Goal: Task Accomplishment & Management: Manage account settings

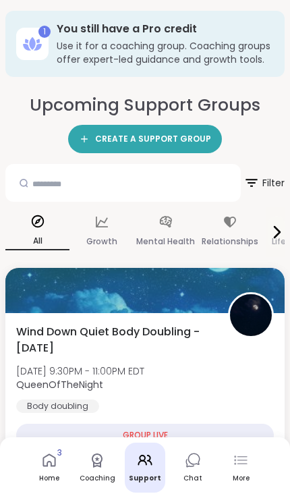
click at [259, 47] on h3 "Use it for a coaching group. Coaching groups offer expert-led guidance and grow…" at bounding box center [165, 52] width 217 height 27
click at [254, 48] on h3 "Use it for a coaching group. Coaching groups offer expert-led guidance and grow…" at bounding box center [165, 52] width 217 height 27
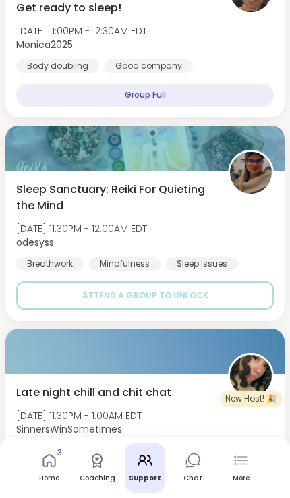
scroll to position [1480, 0]
click at [36, 492] on link "Home 3" at bounding box center [49, 467] width 40 height 50
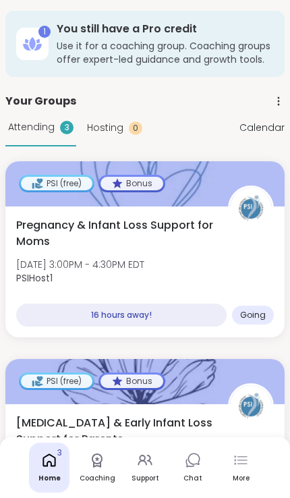
click at [245, 465] on icon at bounding box center [241, 460] width 16 height 16
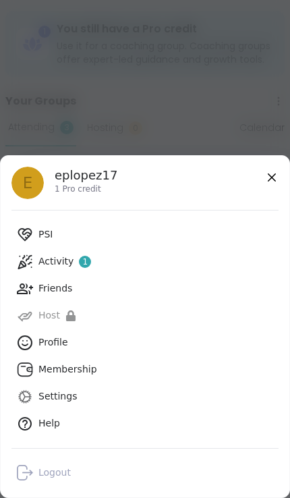
click at [149, 427] on link "Help" at bounding box center [144, 423] width 267 height 27
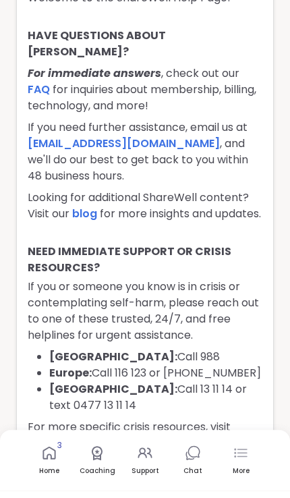
scroll to position [36, 0]
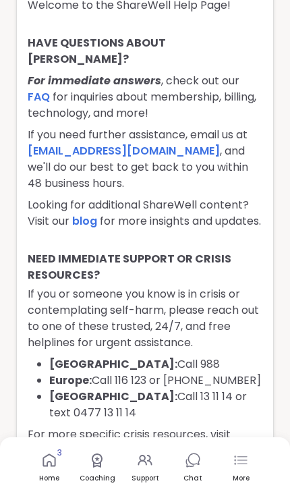
click at [130, 453] on link "[DOMAIN_NAME][URL]" at bounding box center [89, 450] width 123 height 16
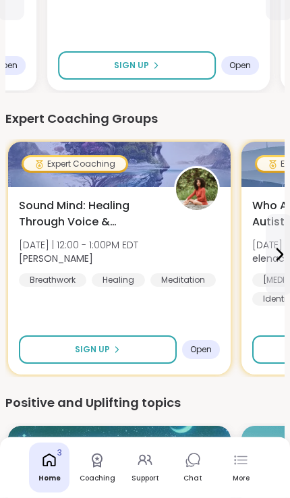
scroll to position [889, 0]
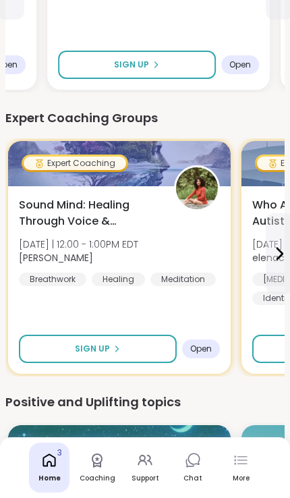
click at [156, 355] on button "Sign Up" at bounding box center [98, 348] width 158 height 28
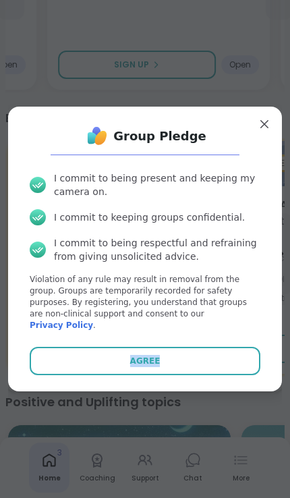
click at [193, 375] on button "Agree" at bounding box center [145, 361] width 231 height 28
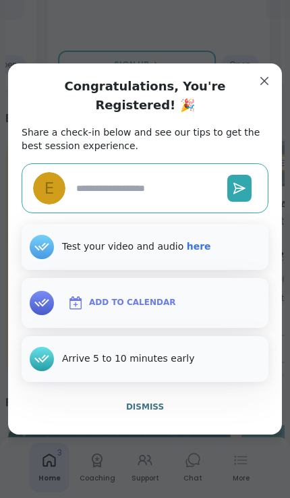
type textarea "*"
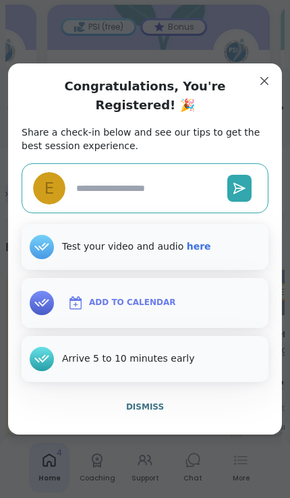
click at [147, 411] on span "Dismiss" at bounding box center [145, 406] width 38 height 9
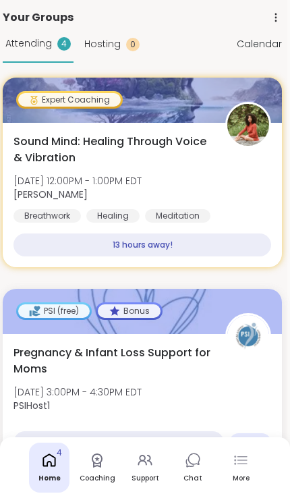
scroll to position [0, 3]
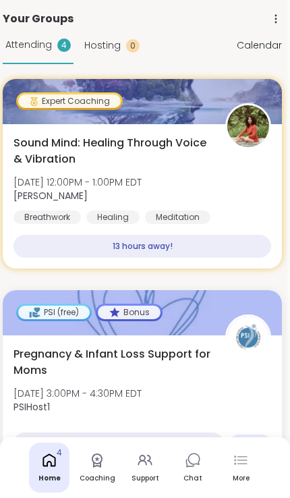
click at [199, 144] on span "Sound Mind: Healing Through Voice & Vibration" at bounding box center [111, 151] width 197 height 32
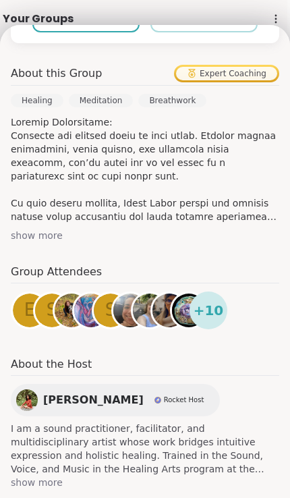
scroll to position [413, 0]
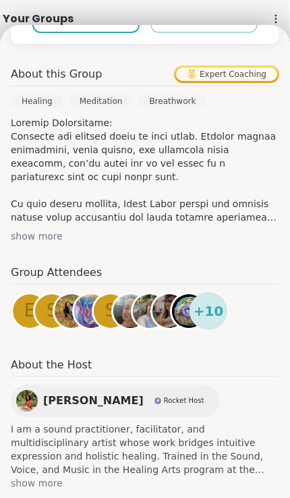
click at [57, 229] on div "show more" at bounding box center [145, 235] width 268 height 13
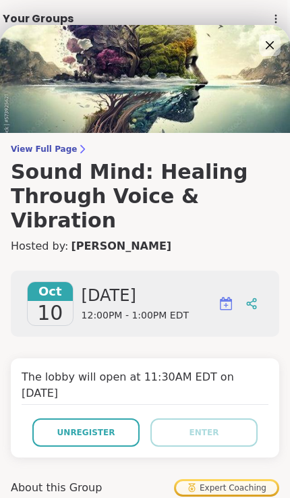
scroll to position [-4, 0]
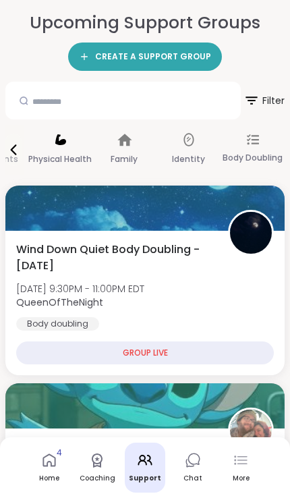
click at [80, 148] on div "Physical Health" at bounding box center [60, 150] width 64 height 50
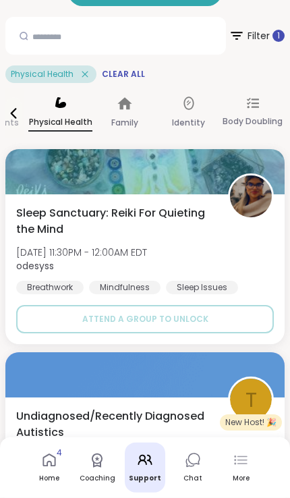
scroll to position [65, 0]
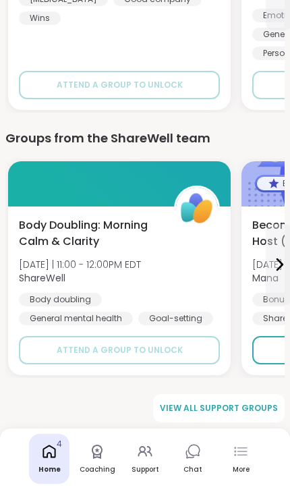
scroll to position [1841, 0]
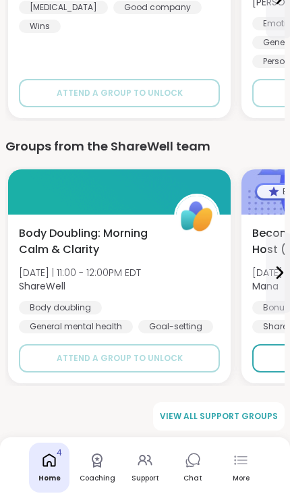
click at [236, 467] on icon at bounding box center [241, 460] width 16 height 16
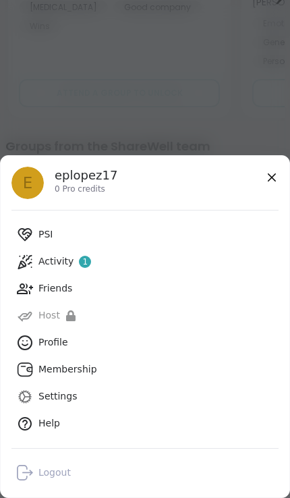
click at [193, 340] on link "Profile" at bounding box center [144, 342] width 267 height 27
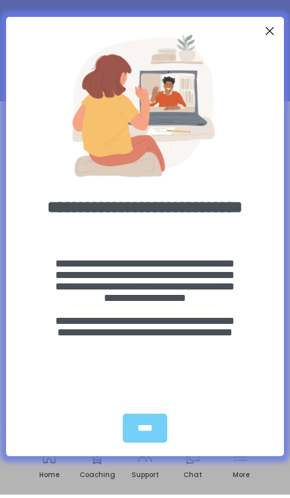
scroll to position [59, 0]
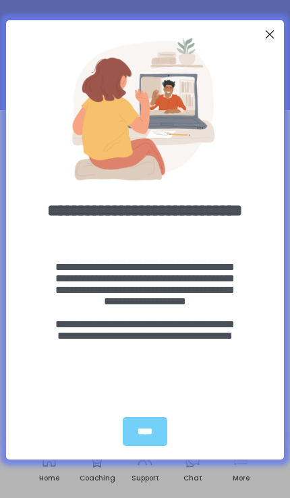
click at [156, 433] on div "****" at bounding box center [145, 431] width 45 height 29
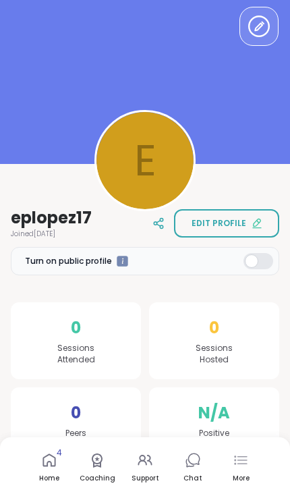
scroll to position [0, 0]
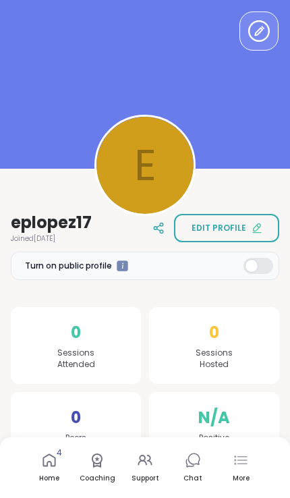
click at [242, 469] on div "More" at bounding box center [241, 467] width 40 height 50
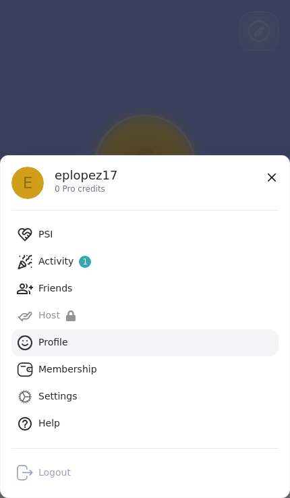
click at [144, 402] on link "Settings" at bounding box center [144, 396] width 267 height 27
select select "**"
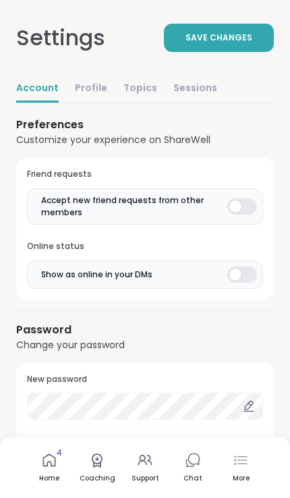
scroll to position [1416, 0]
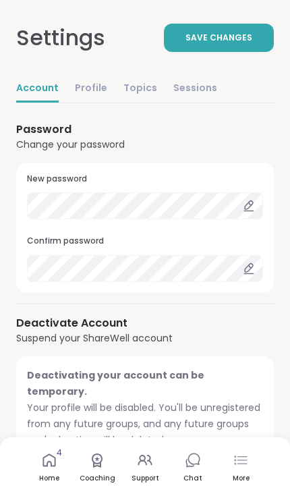
click at [93, 92] on link "Profile" at bounding box center [91, 89] width 32 height 27
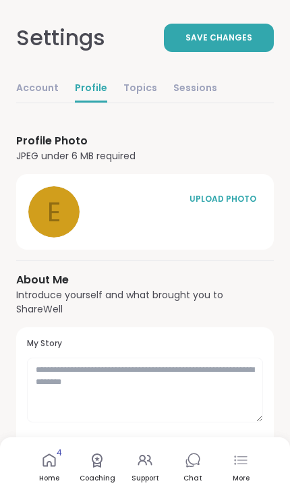
click at [138, 89] on link "Topics" at bounding box center [140, 89] width 34 height 27
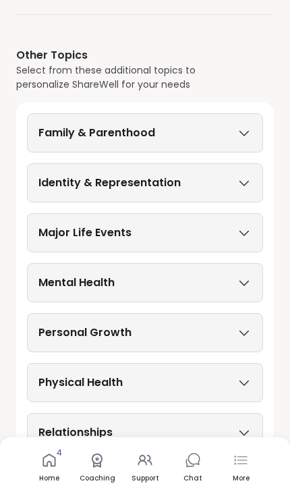
scroll to position [231, 0]
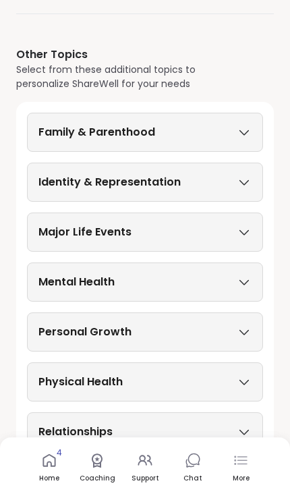
click at [204, 140] on div "Family & Parenthood" at bounding box center [144, 132] width 213 height 16
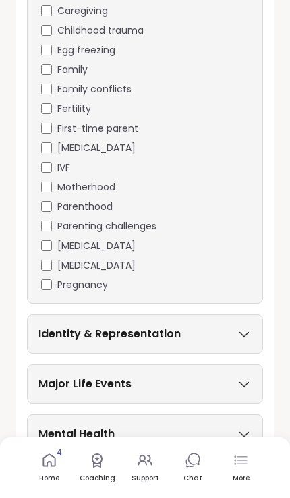
scroll to position [471, 0]
click at [96, 213] on span "Parenthood" at bounding box center [84, 206] width 55 height 14
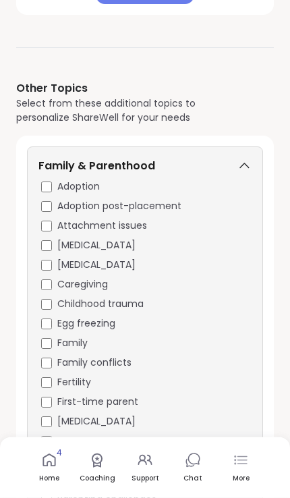
scroll to position [218, 0]
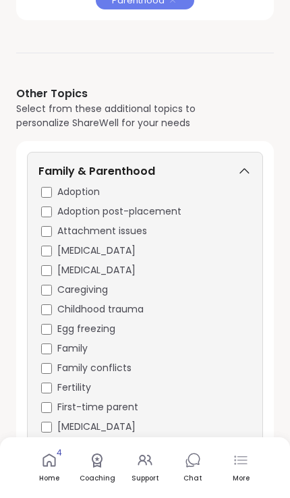
click at [249, 168] on icon at bounding box center [244, 171] width 15 height 9
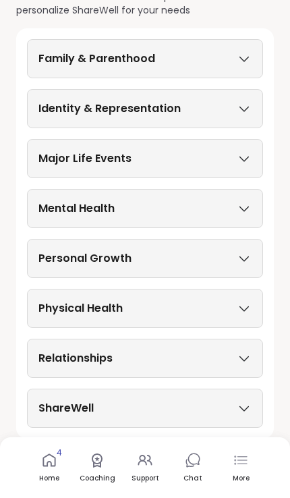
scroll to position [332, 0]
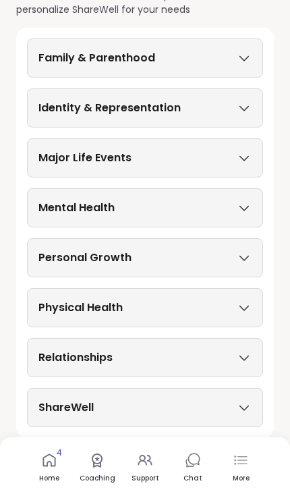
click at [238, 160] on icon at bounding box center [244, 157] width 15 height 9
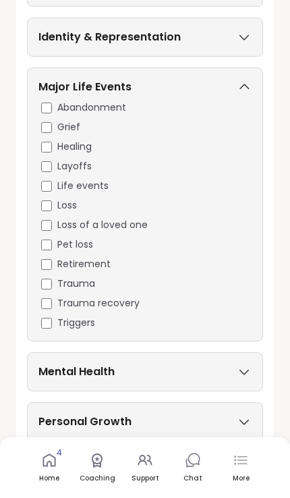
scroll to position [405, 0]
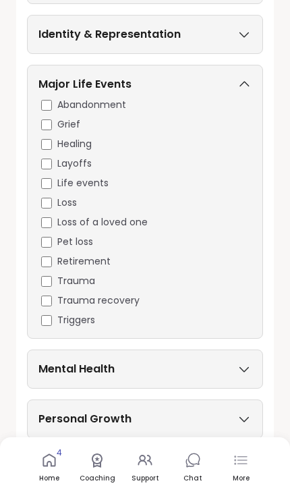
click at [240, 89] on icon at bounding box center [244, 84] width 15 height 9
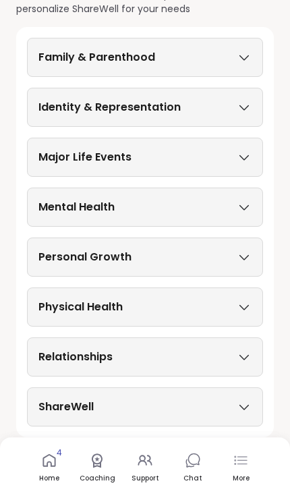
scroll to position [358, 0]
click at [248, 157] on icon at bounding box center [244, 156] width 15 height 9
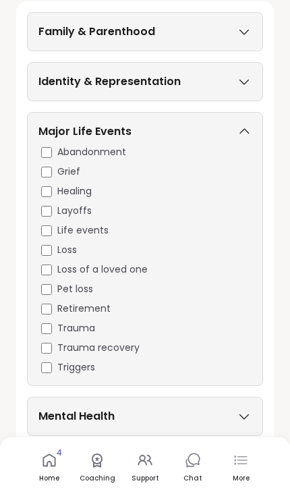
click at [241, 136] on icon at bounding box center [244, 131] width 15 height 9
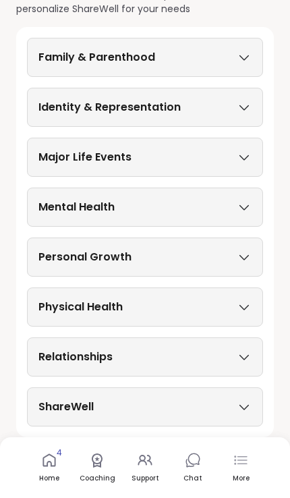
click at [243, 264] on div "Personal Growth" at bounding box center [144, 257] width 213 height 16
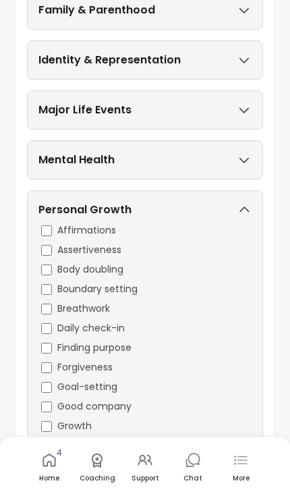
scroll to position [428, 0]
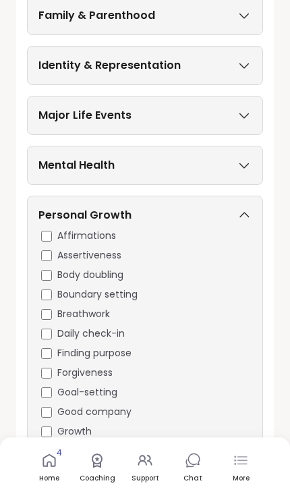
click at [37, 367] on div "Personal Growth Affirmations Assertiveness Body doubling Boundary setting Breat…" at bounding box center [145, 430] width 236 height 469
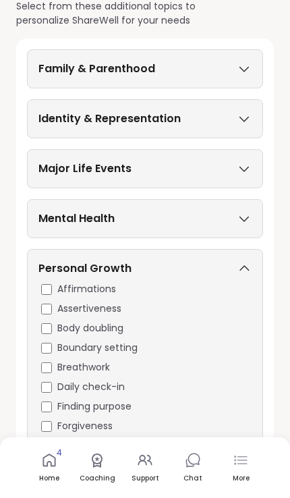
click at [250, 282] on div "Personal Growth" at bounding box center [144, 271] width 213 height 22
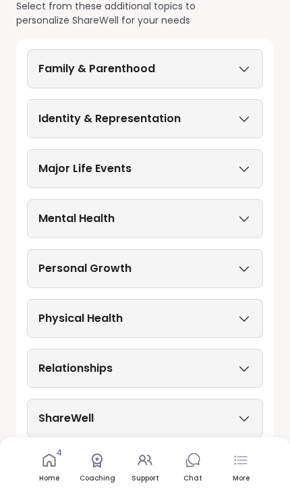
click at [233, 326] on div "Physical Health" at bounding box center [144, 318] width 213 height 16
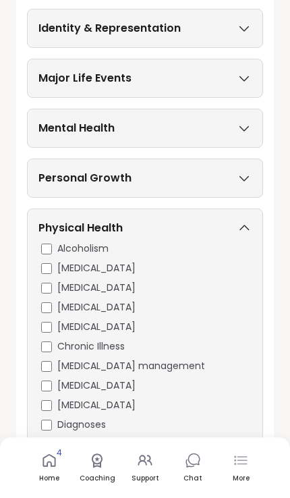
scroll to position [516, 0]
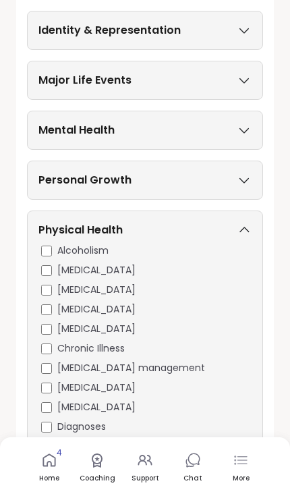
click at [249, 228] on icon at bounding box center [244, 229] width 15 height 9
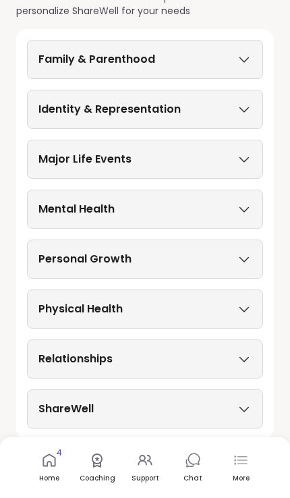
click at [235, 374] on div "Relationships" at bounding box center [145, 358] width 236 height 39
click at [246, 362] on div "Relationships" at bounding box center [144, 359] width 213 height 16
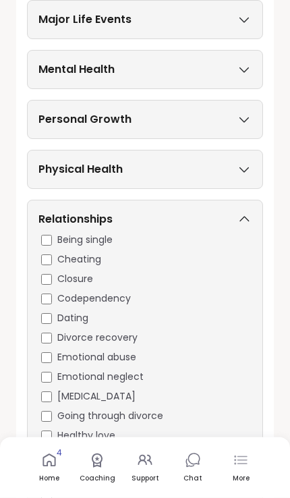
scroll to position [551, 0]
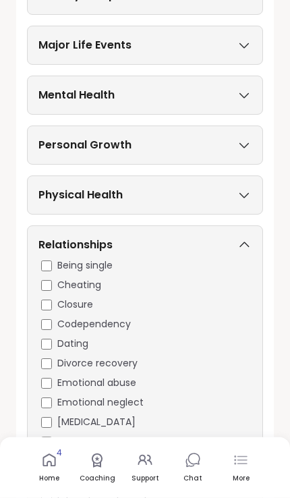
click at [250, 237] on div "Relationships" at bounding box center [144, 248] width 213 height 22
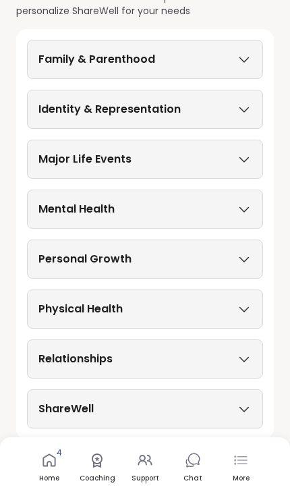
click at [237, 409] on icon at bounding box center [244, 408] width 15 height 9
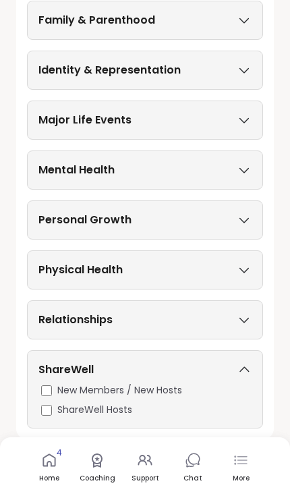
click at [250, 373] on div "ShareWell" at bounding box center [144, 372] width 213 height 22
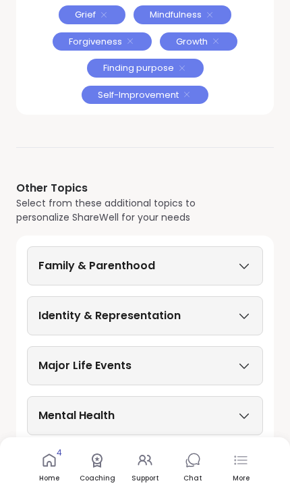
scroll to position [0, 0]
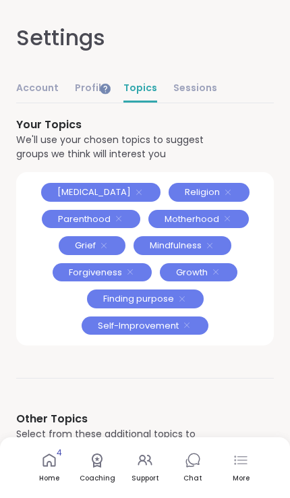
click at [195, 89] on link "Sessions" at bounding box center [195, 89] width 44 height 27
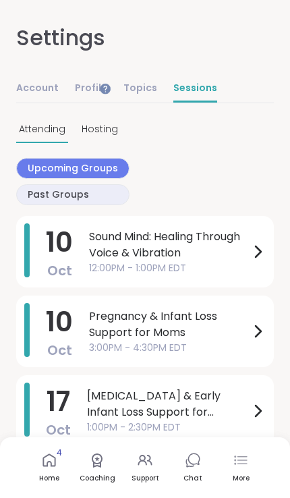
click at [133, 85] on link "Topics" at bounding box center [140, 89] width 34 height 27
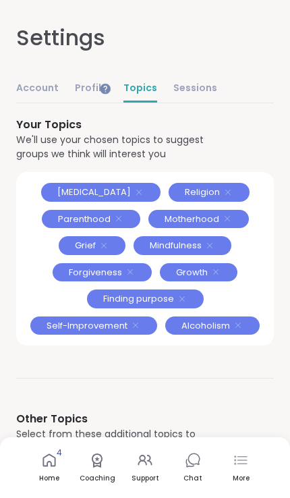
click at [89, 89] on link "Profile" at bounding box center [91, 89] width 32 height 27
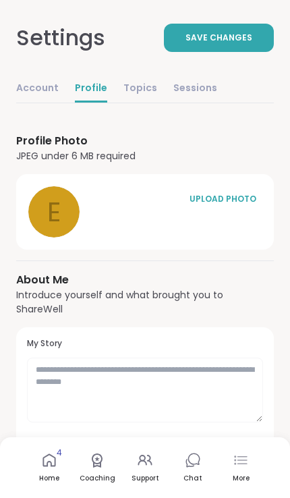
click at [233, 197] on div "UPLOAD PHOTO" at bounding box center [222, 199] width 67 height 12
